Goal: Task Accomplishment & Management: Manage account settings

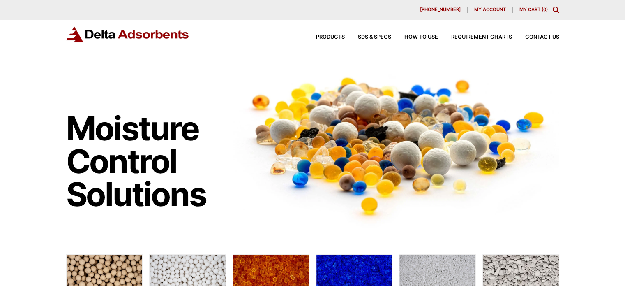
click at [490, 9] on span "My account" at bounding box center [490, 9] width 32 height 5
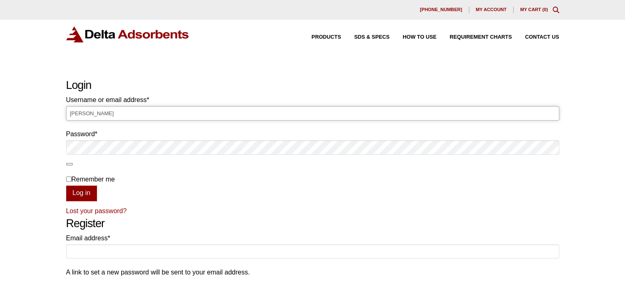
click at [293, 108] on input "Laura" at bounding box center [312, 113] width 493 height 14
type input "L"
type input "Laura@deltaadsorbents.com"
click at [66, 185] on button "Log in" at bounding box center [81, 193] width 31 height 16
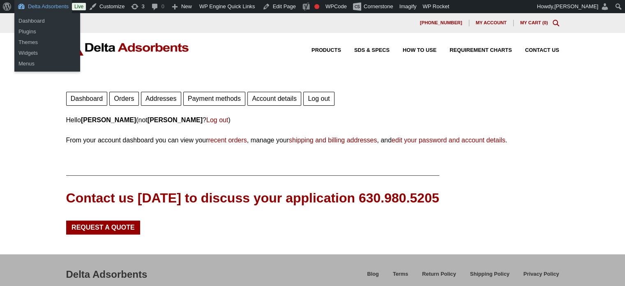
click at [42, 6] on link "Delta Adsorbents" at bounding box center [43, 6] width 58 height 13
click at [35, 21] on link "Dashboard" at bounding box center [47, 21] width 66 height 11
